Goal: Task Accomplishment & Management: Manage account settings

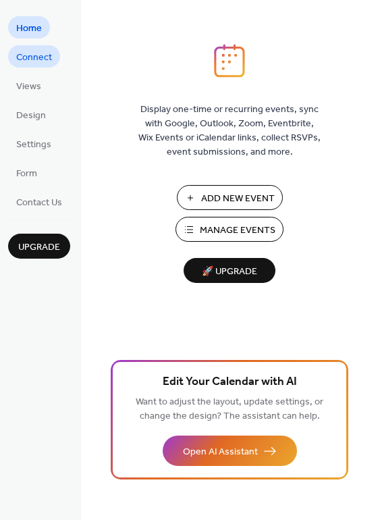
click at [34, 55] on span "Connect" at bounding box center [34, 58] width 36 height 14
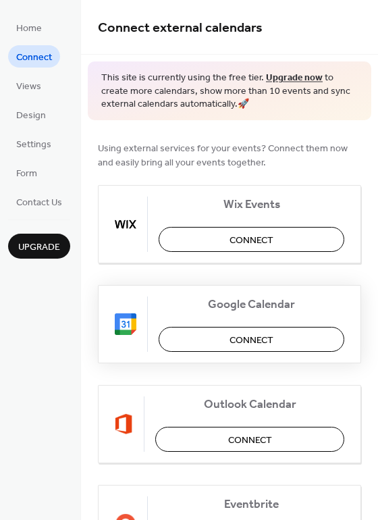
click at [249, 333] on span "Connect" at bounding box center [252, 340] width 44 height 14
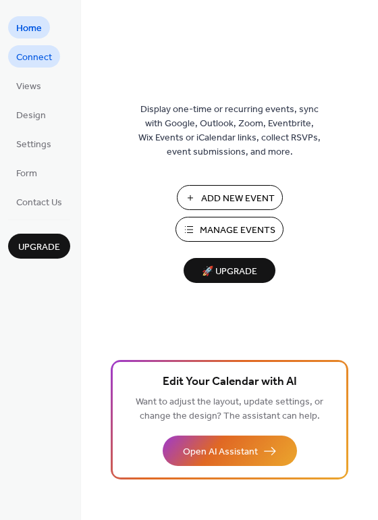
click at [28, 64] on span "Connect" at bounding box center [34, 58] width 36 height 14
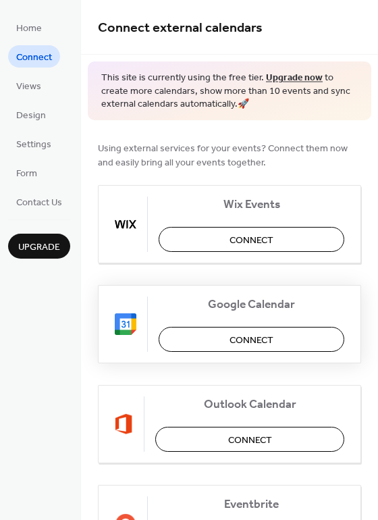
click at [249, 333] on span "Connect" at bounding box center [252, 340] width 44 height 14
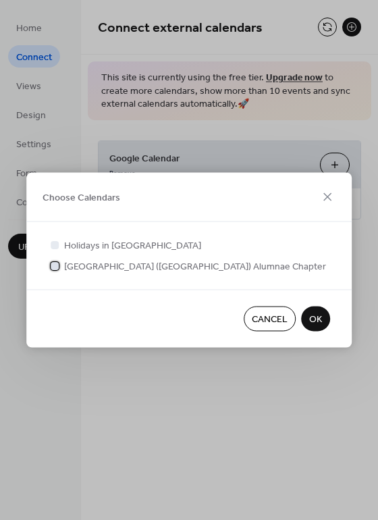
click at [53, 263] on div at bounding box center [55, 266] width 8 height 8
click at [320, 321] on span "OK" at bounding box center [315, 320] width 13 height 14
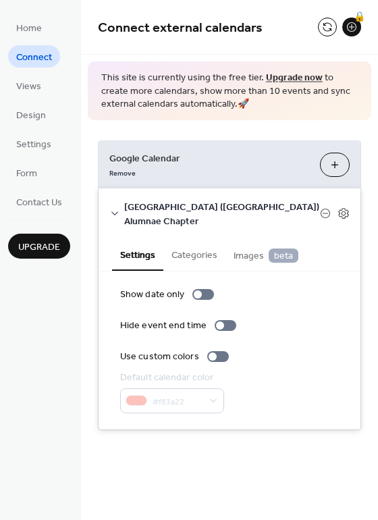
click at [170, 239] on button "Categories" at bounding box center [195, 254] width 62 height 31
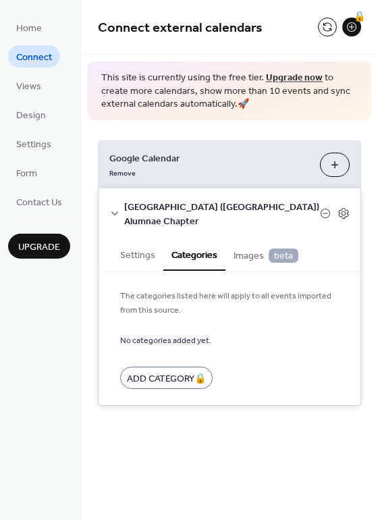
click at [249, 249] on span "Images beta" at bounding box center [266, 256] width 65 height 15
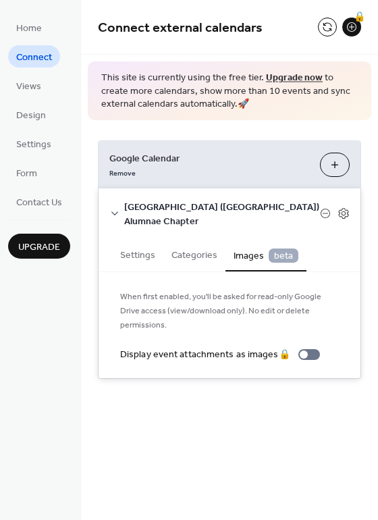
click at [289, 249] on span "beta" at bounding box center [284, 256] width 30 height 14
click at [139, 240] on button "Settings" at bounding box center [137, 254] width 51 height 31
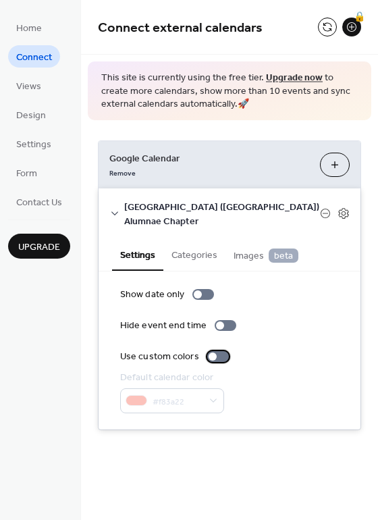
click at [212, 353] on div at bounding box center [213, 357] width 8 height 8
click at [218, 351] on div at bounding box center [218, 356] width 22 height 11
click at [219, 322] on div at bounding box center [220, 326] width 8 height 8
click at [215, 320] on div at bounding box center [226, 325] width 22 height 11
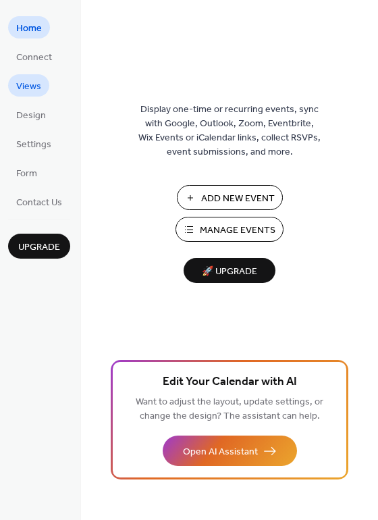
click at [34, 80] on span "Views" at bounding box center [28, 87] width 25 height 14
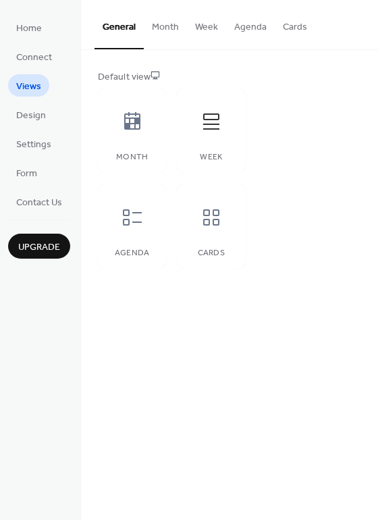
click at [157, 28] on button "Month" at bounding box center [165, 24] width 43 height 48
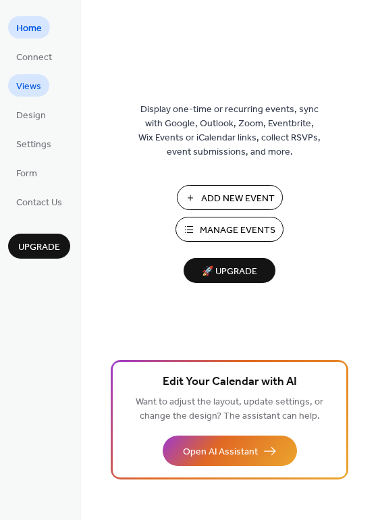
click at [19, 80] on span "Views" at bounding box center [28, 87] width 25 height 14
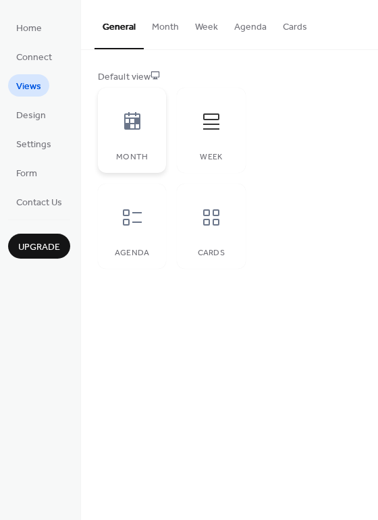
click at [147, 122] on div at bounding box center [132, 121] width 41 height 41
click at [137, 114] on icon at bounding box center [133, 122] width 22 height 22
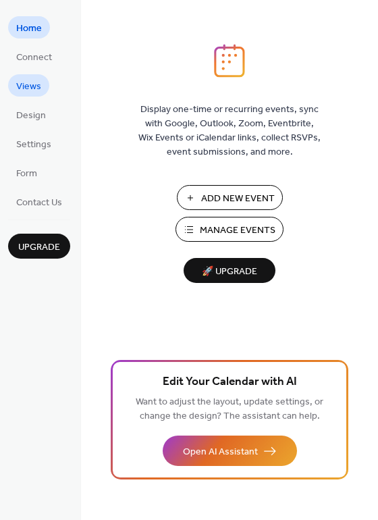
click at [21, 93] on span "Views" at bounding box center [28, 87] width 25 height 14
click at [51, 243] on span "Upgrade" at bounding box center [39, 248] width 42 height 14
